Goal: Information Seeking & Learning: Check status

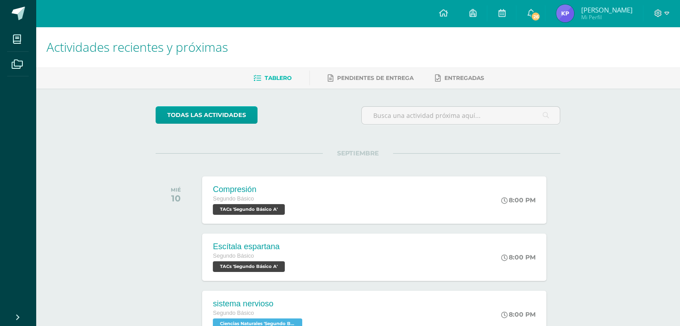
click at [326, 150] on span "SEPTIEMBRE" at bounding box center [358, 153] width 70 height 8
click at [540, 24] on link "26" at bounding box center [530, 13] width 29 height 27
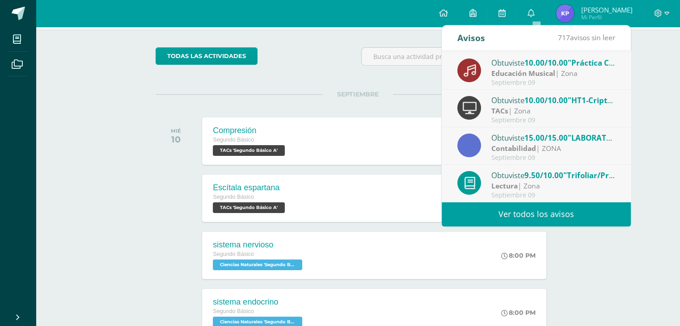
scroll to position [59, 0]
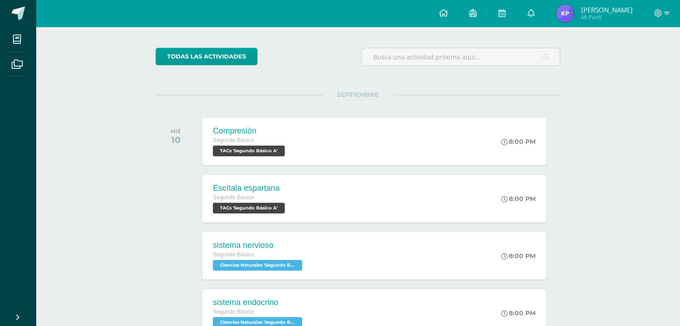
click at [580, 7] on span "Karla Elízabeth Mi Perfil" at bounding box center [595, 13] width 80 height 18
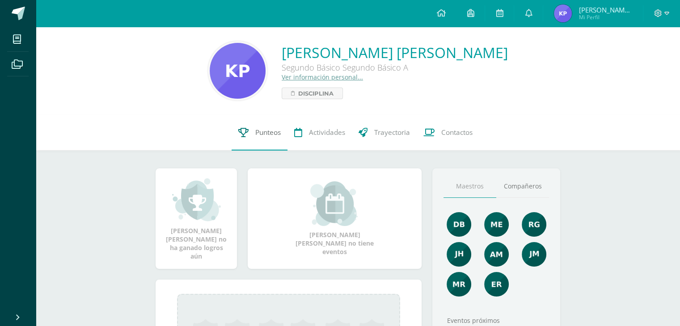
click at [274, 133] on span "Punteos" at bounding box center [267, 132] width 25 height 9
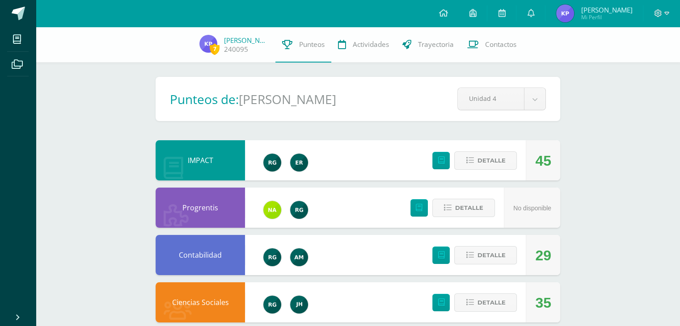
click at [448, 15] on icon at bounding box center [443, 13] width 9 height 8
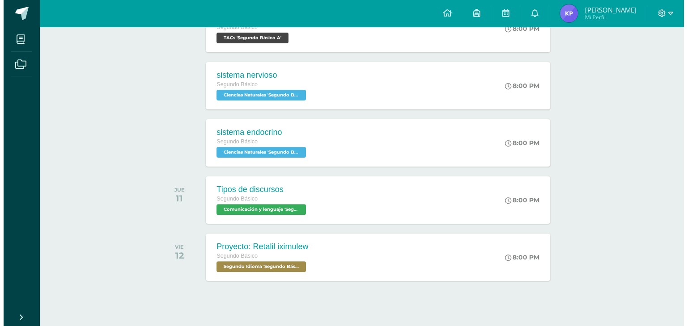
scroll to position [229, 0]
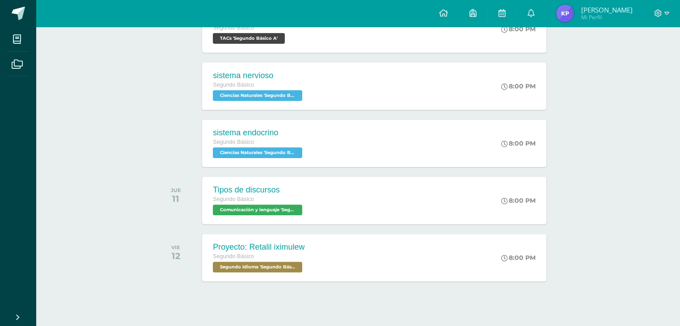
click at [311, 194] on div "Tipos de discursos Segundo Básico Comunicación y lenguaje 'Segundo Básico A'" at bounding box center [258, 200] width 113 height 47
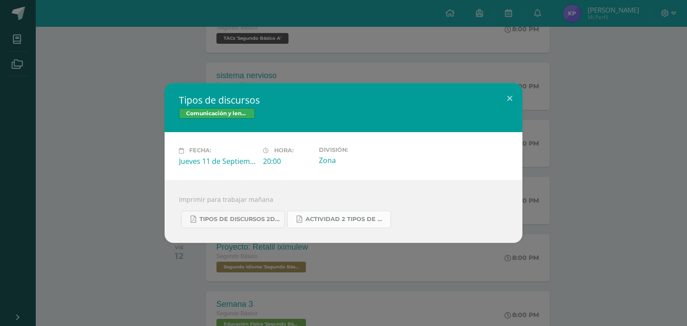
click at [322, 217] on span "Actividad 2 tipos de discursos.pdf" at bounding box center [345, 219] width 80 height 7
